Goal: Information Seeking & Learning: Learn about a topic

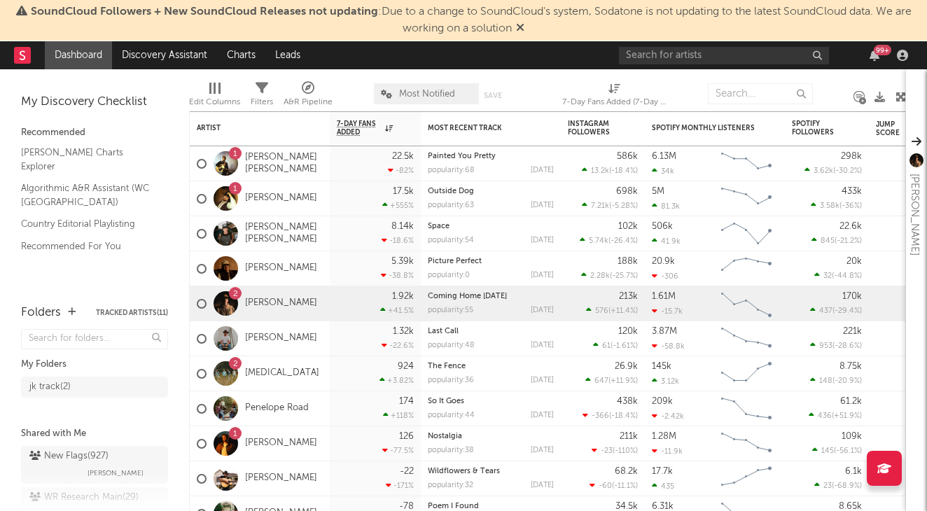
click at [542, 89] on div at bounding box center [541, 93] width 20 height 35
click at [653, 60] on input "text" at bounding box center [724, 55] width 210 height 17
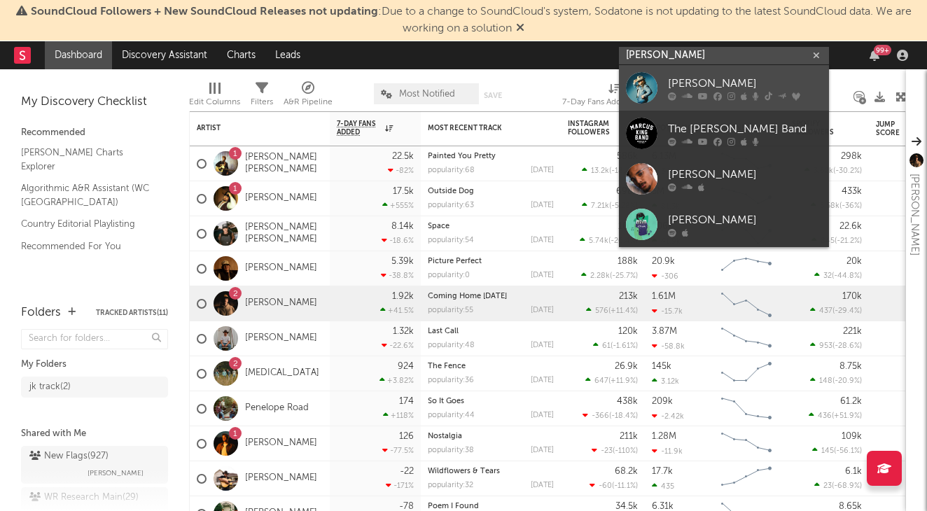
type input "[PERSON_NAME]"
click at [682, 85] on div "[PERSON_NAME]" at bounding box center [745, 83] width 154 height 17
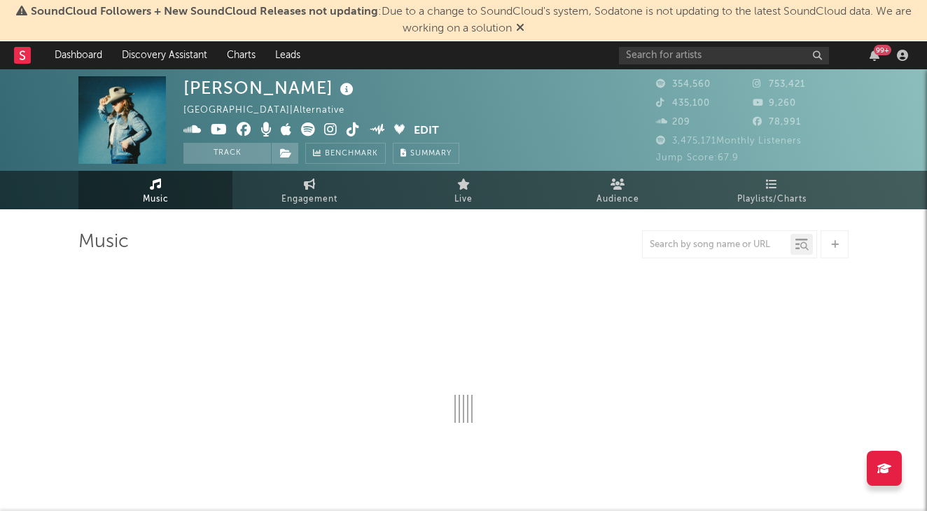
select select "6m"
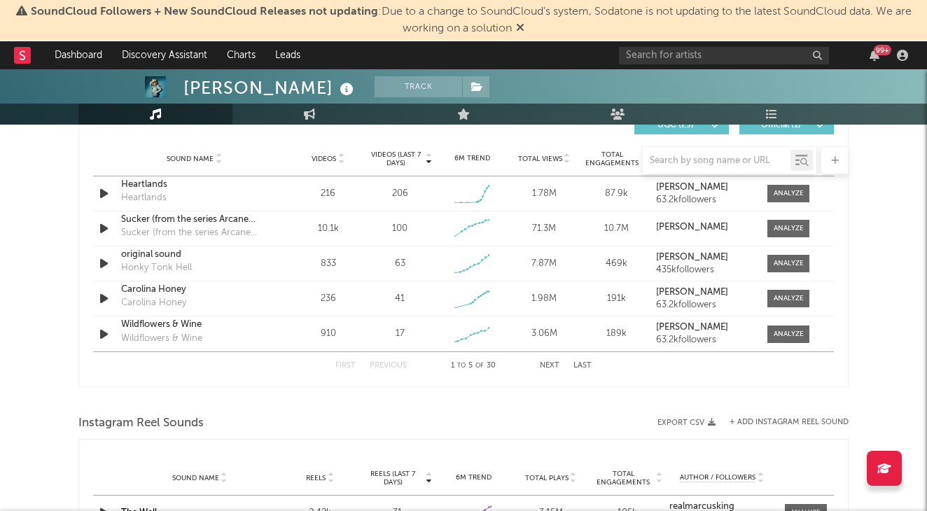
scroll to position [995, 0]
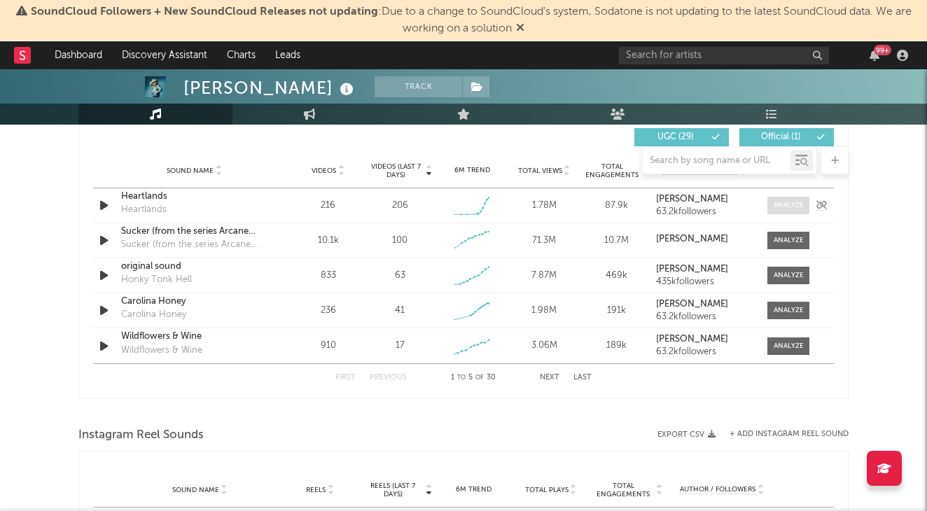
click at [792, 202] on div at bounding box center [788, 205] width 30 height 10
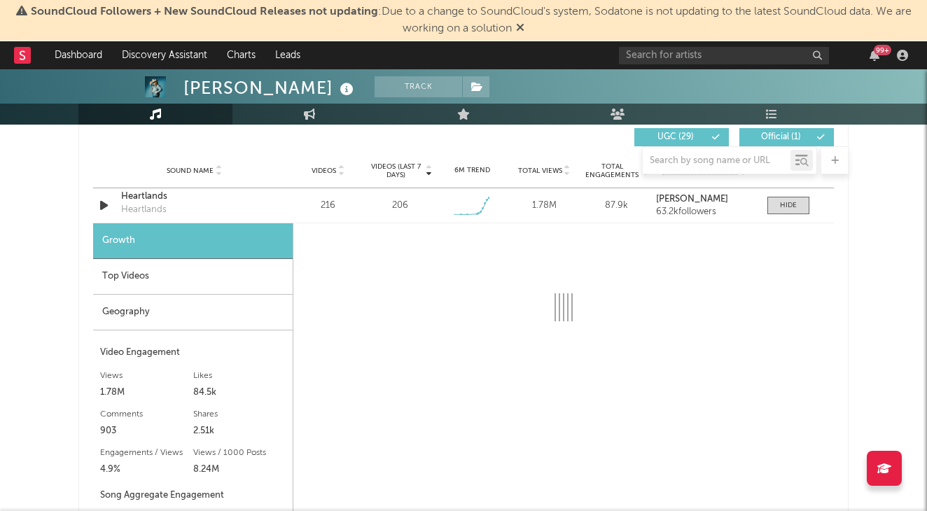
select select "1w"
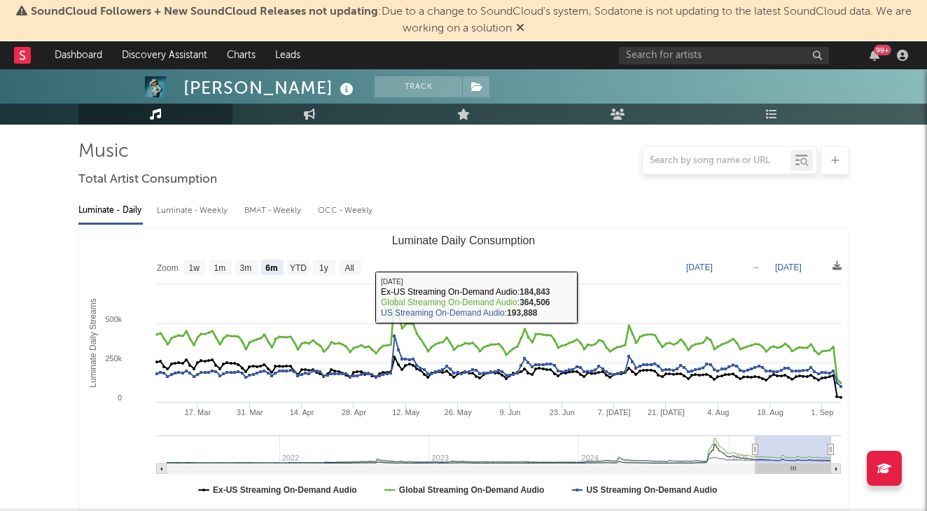
scroll to position [0, 0]
